Goal: Information Seeking & Learning: Learn about a topic

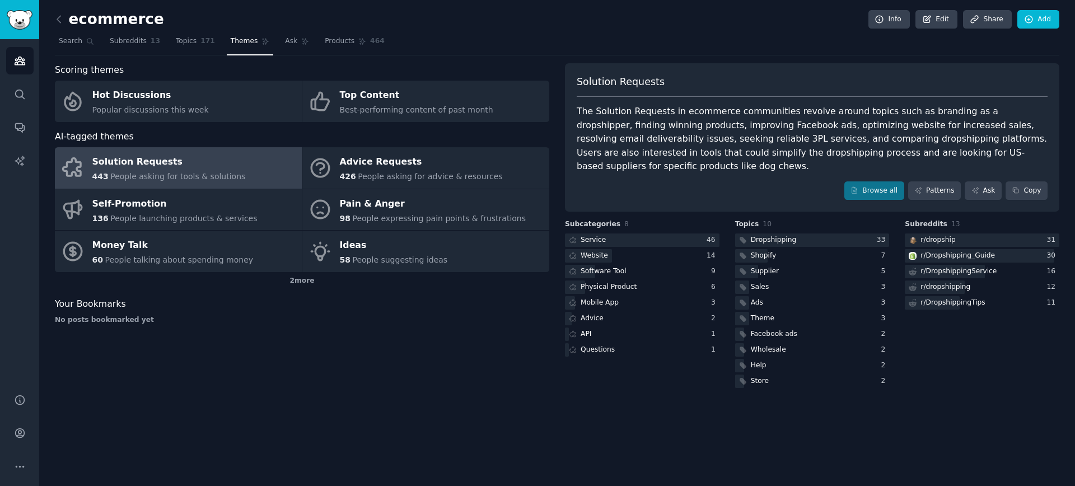
click at [770, 160] on div "Solution Requests The Solution Requests in ecommerce communities revolve around…" at bounding box center [812, 137] width 494 height 149
click at [785, 152] on div "The Solution Requests in ecommerce communities revolve around topics such as br…" at bounding box center [812, 139] width 471 height 69
click at [846, 130] on div "The Solution Requests in ecommerce communities revolve around topics such as br…" at bounding box center [812, 139] width 471 height 69
click at [846, 181] on link "Patterns" at bounding box center [934, 190] width 53 height 19
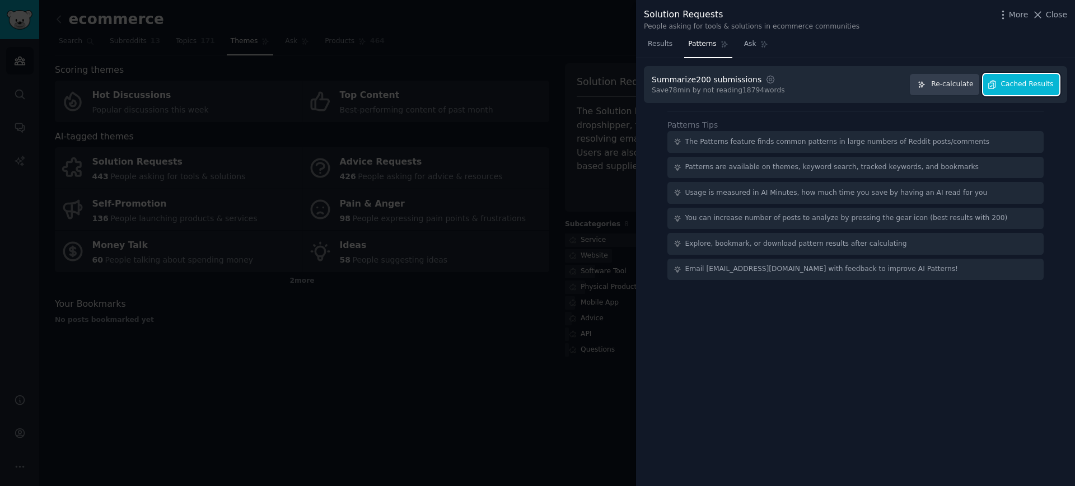
click at [846, 89] on button "Cached Results" at bounding box center [1021, 85] width 76 height 22
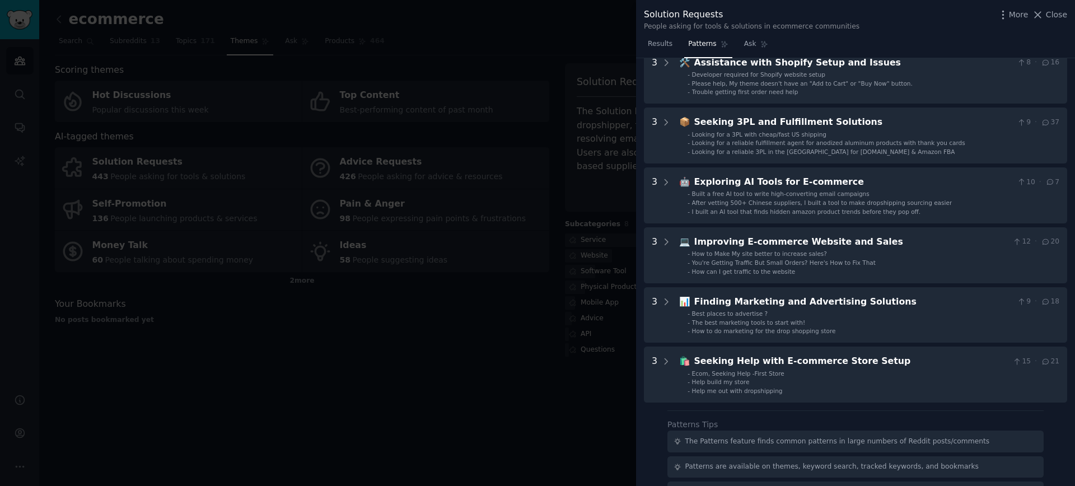
scroll to position [303, 0]
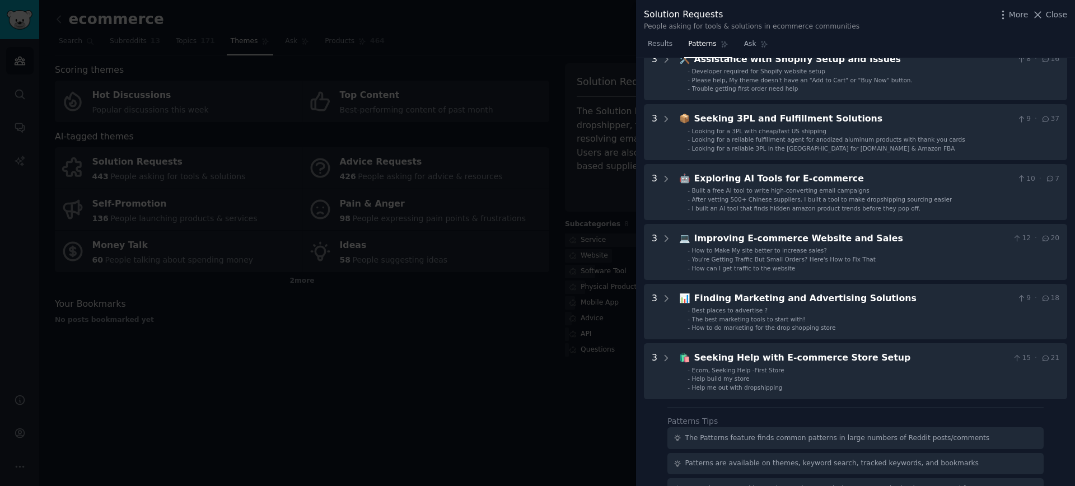
drag, startPoint x: 411, startPoint y: 327, endPoint x: 404, endPoint y: 350, distance: 23.7
click at [404, 350] on div at bounding box center [537, 243] width 1075 height 486
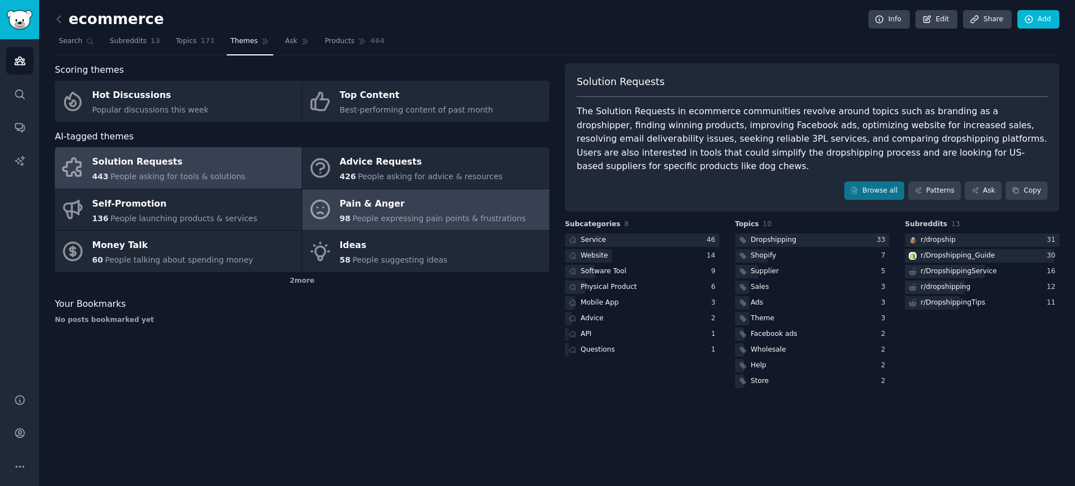
click at [394, 199] on div "Pain & Anger" at bounding box center [433, 204] width 186 height 18
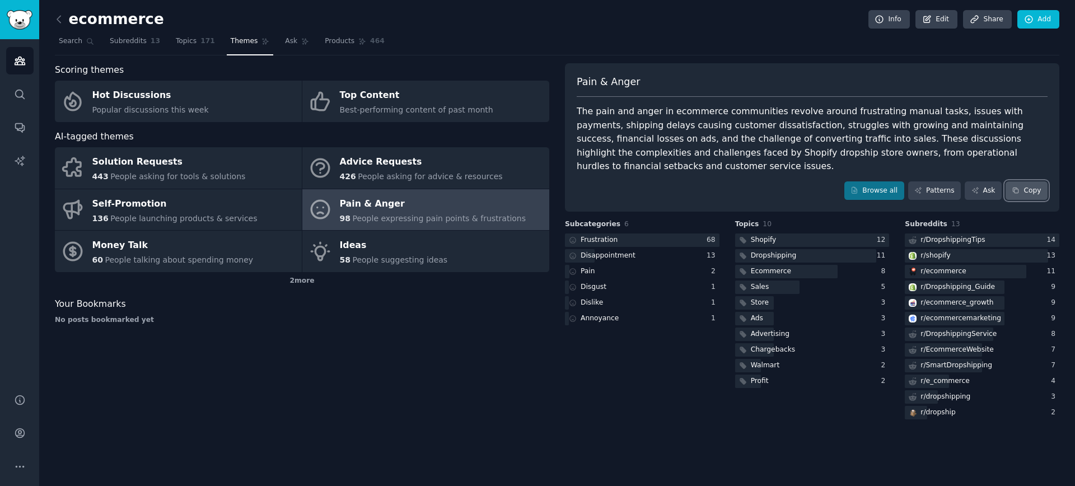
click at [846, 181] on button "Copy" at bounding box center [1026, 190] width 42 height 19
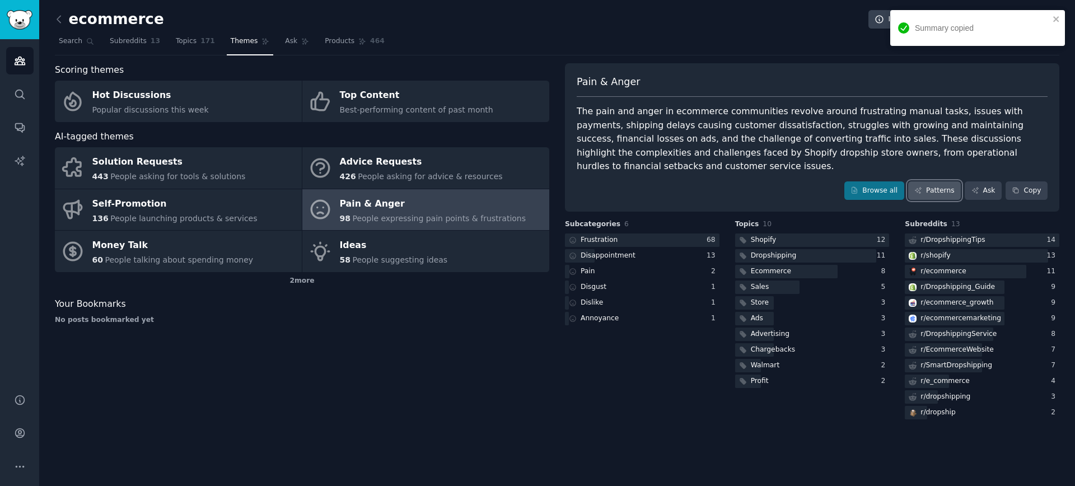
click at [846, 181] on link "Patterns" at bounding box center [934, 190] width 53 height 19
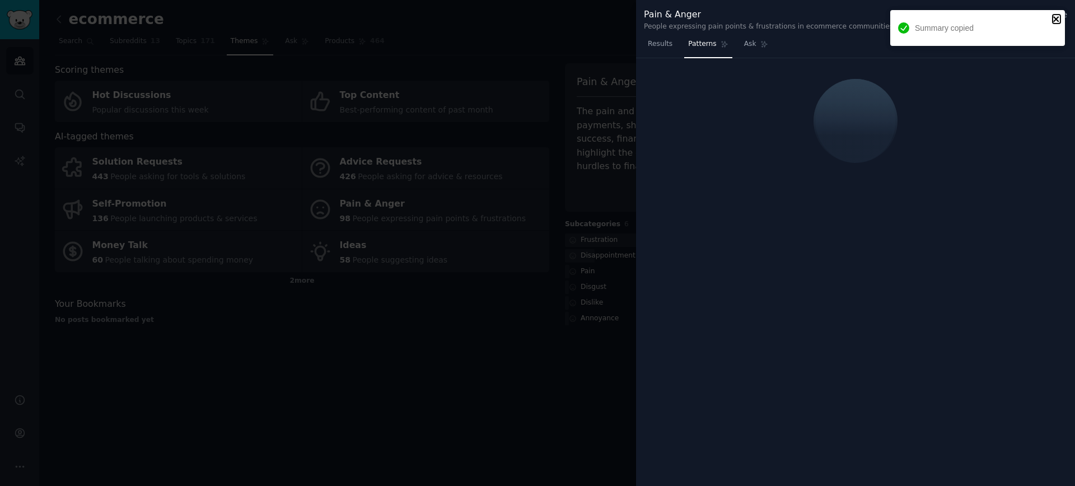
click at [846, 18] on icon "close" at bounding box center [1056, 19] width 8 height 9
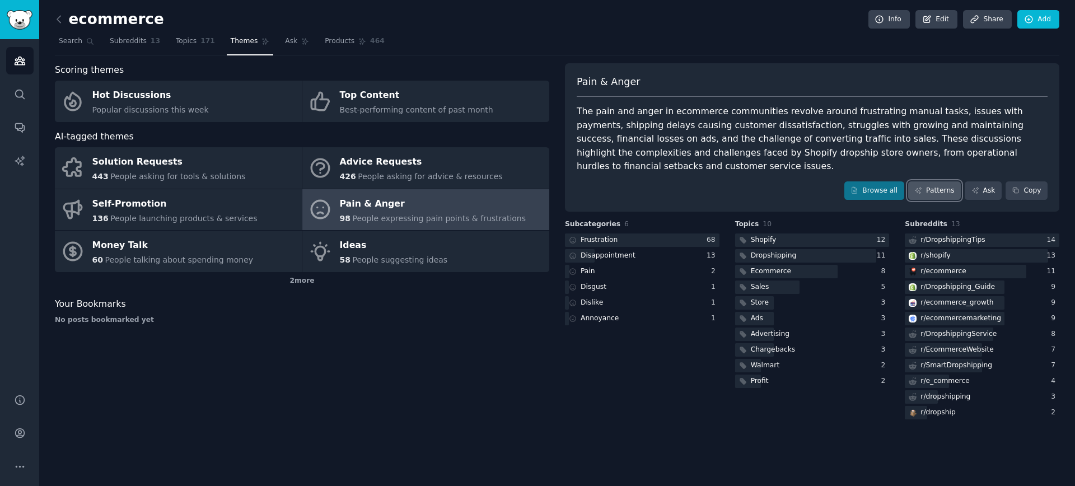
click at [846, 181] on link "Patterns" at bounding box center [934, 190] width 53 height 19
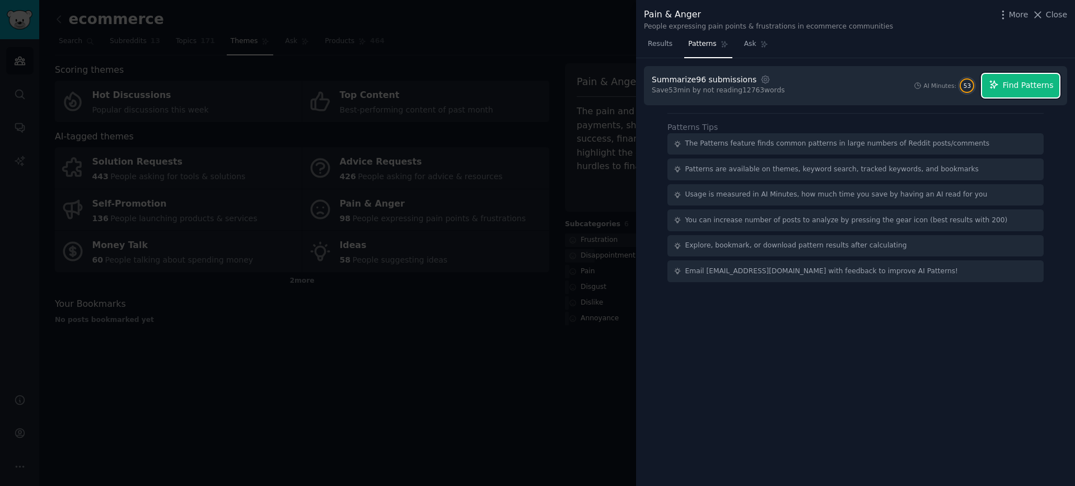
click at [846, 86] on span "Find Patterns" at bounding box center [1027, 85] width 51 height 12
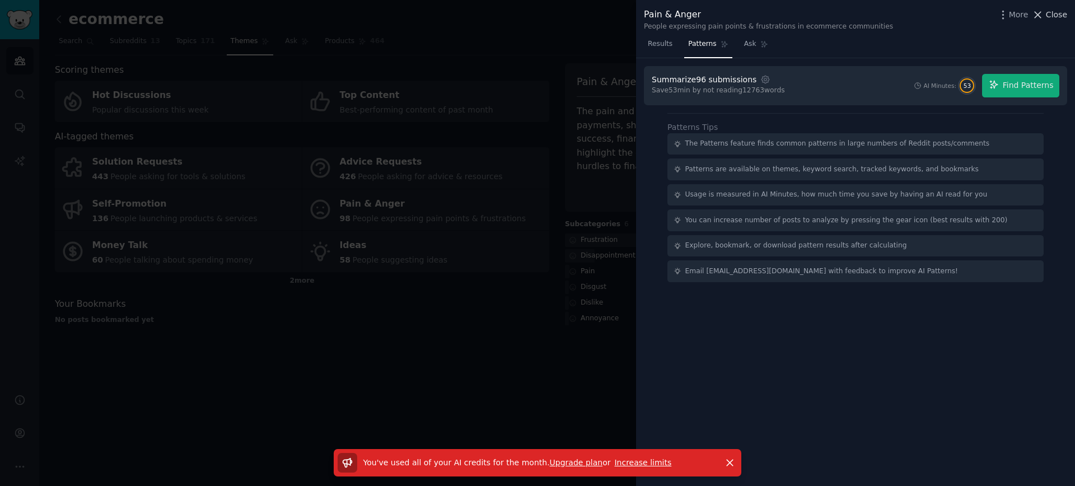
click at [846, 13] on div "Pain & Anger People expressing pain points & frustrations in ecommerce communit…" at bounding box center [855, 17] width 439 height 35
click at [846, 13] on span "Close" at bounding box center [1056, 15] width 21 height 12
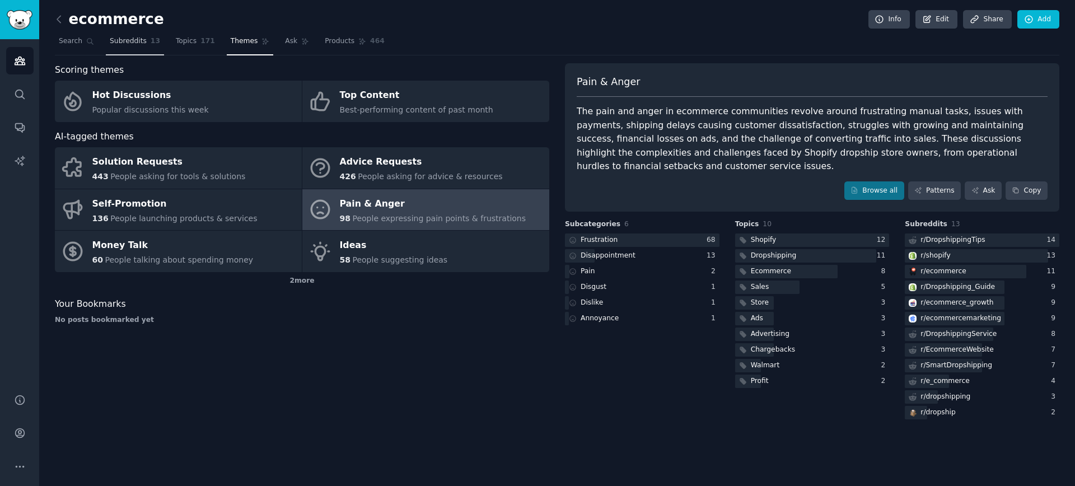
click at [147, 49] on link "Subreddits 13" at bounding box center [135, 43] width 58 height 23
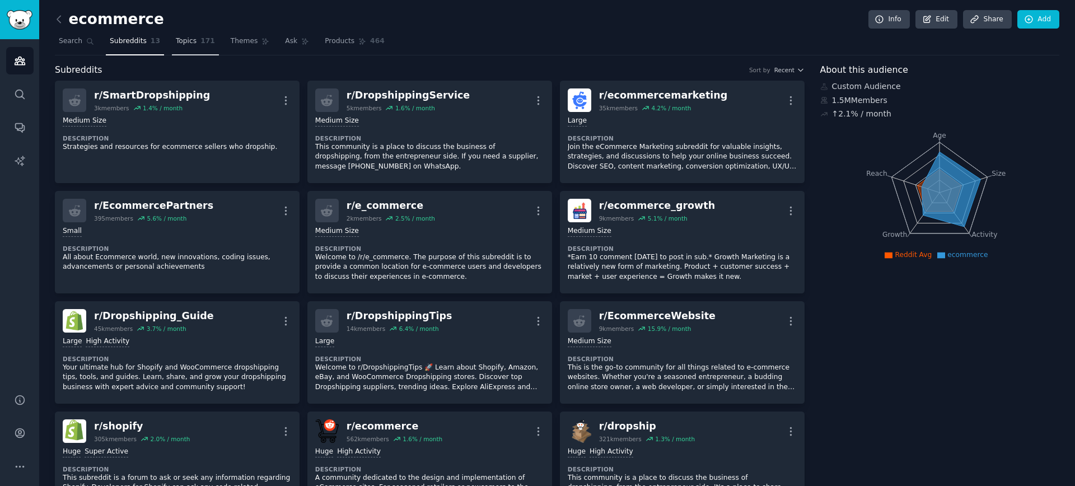
click at [176, 46] on span "Topics" at bounding box center [186, 41] width 21 height 10
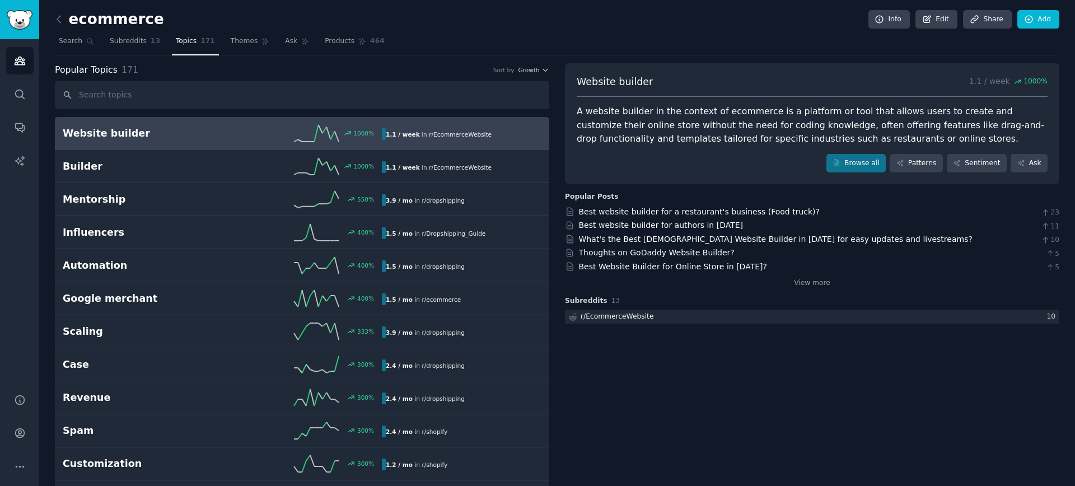
click at [67, 18] on link at bounding box center [62, 20] width 14 height 18
